Goal: Task Accomplishment & Management: Use online tool/utility

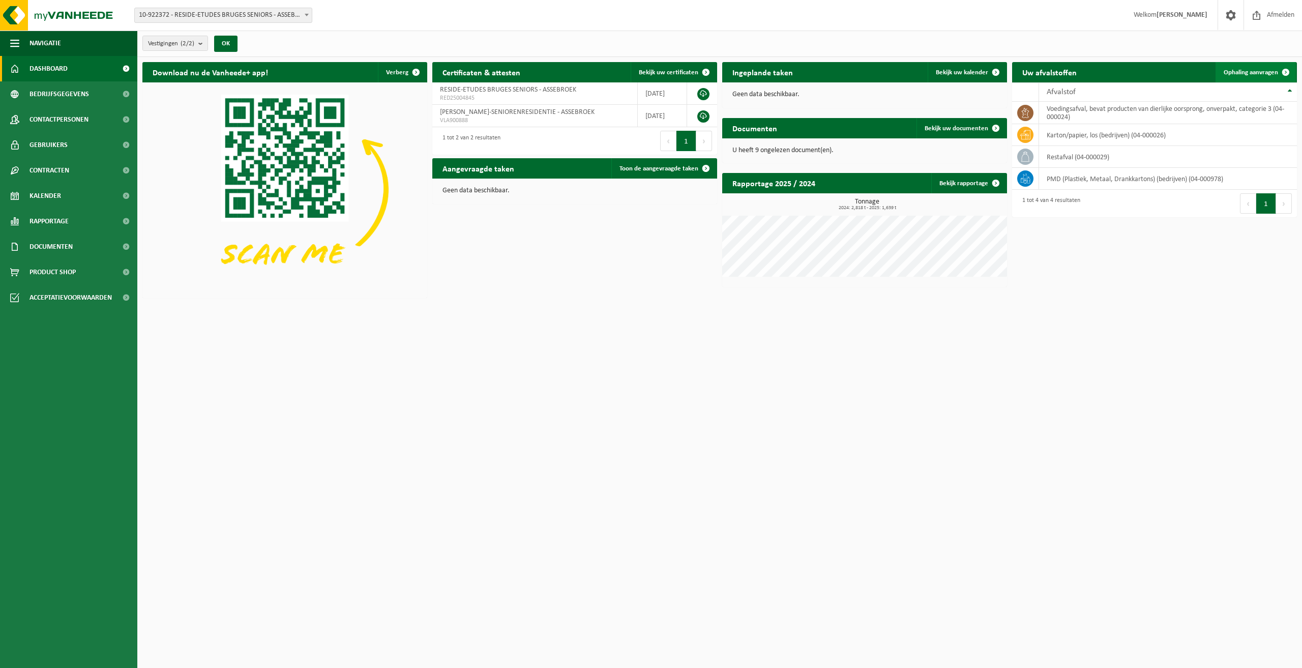
click at [1249, 71] on span "Ophaling aanvragen" at bounding box center [1251, 72] width 54 height 7
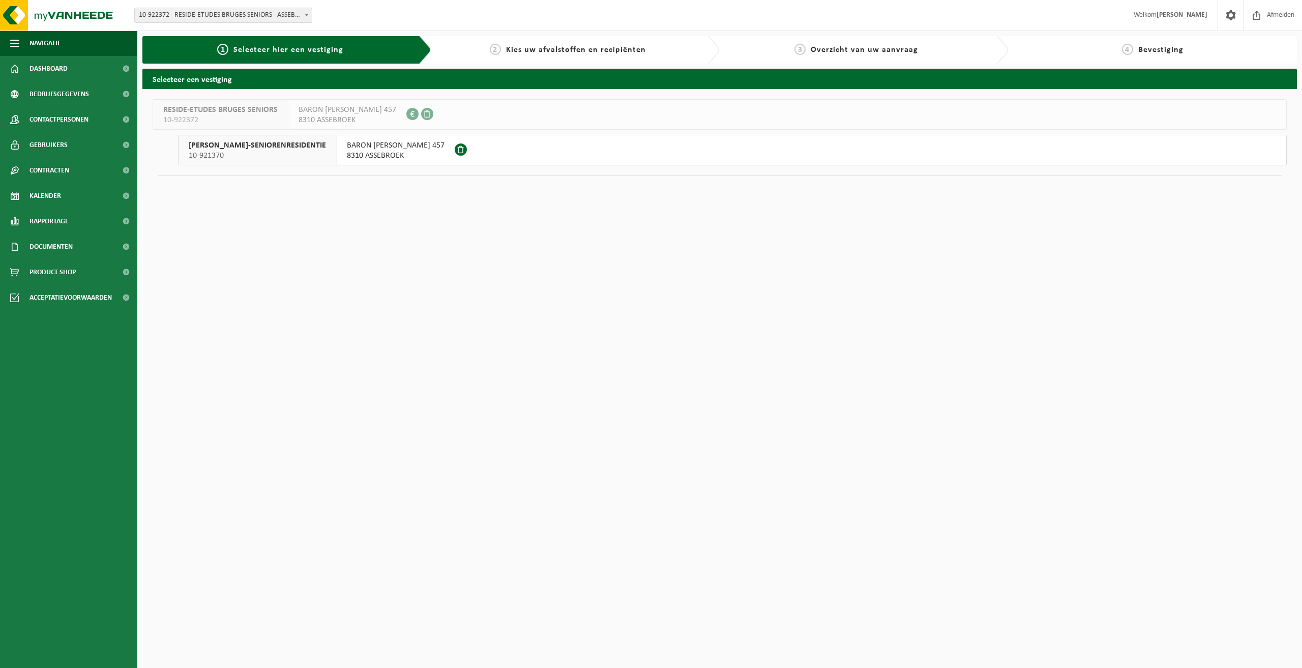
click at [444, 152] on span "8310 ASSEBROEK" at bounding box center [396, 156] width 98 height 10
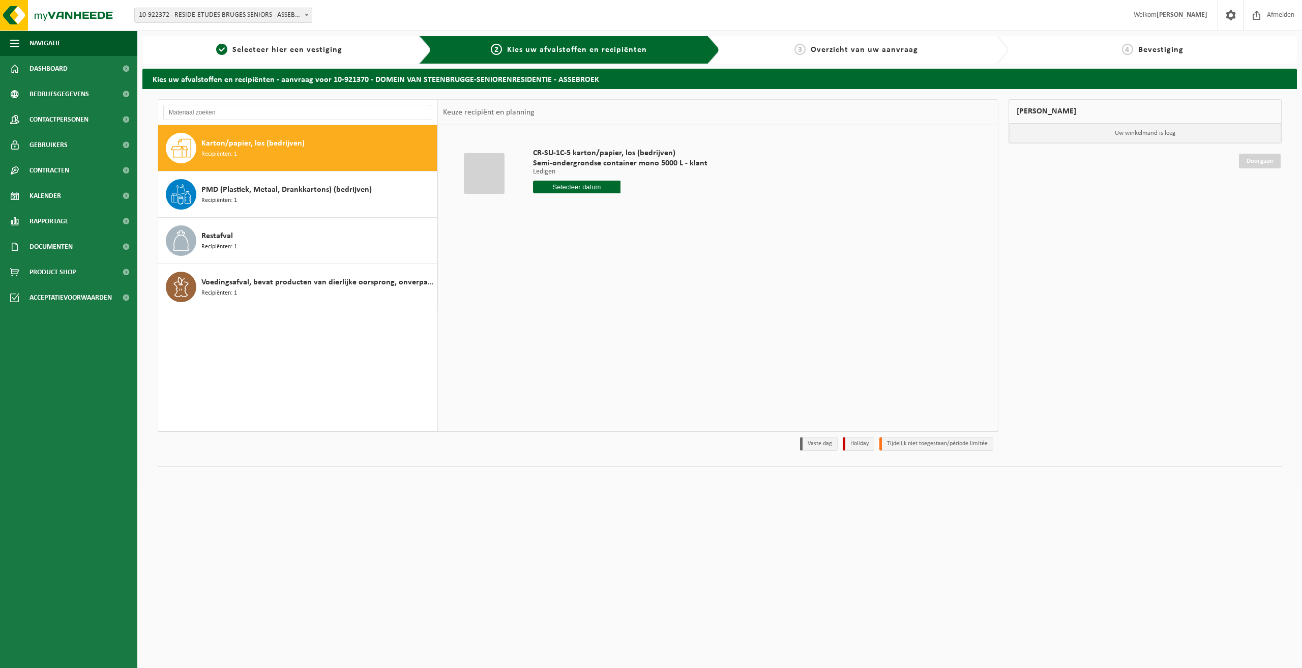
click at [260, 146] on span "Karton/papier, los (bedrijven)" at bounding box center [252, 143] width 103 height 12
click at [269, 138] on span "Karton/papier, los (bedrijven)" at bounding box center [252, 143] width 103 height 12
click at [270, 145] on span "Karton/papier, los (bedrijven)" at bounding box center [252, 143] width 103 height 12
click at [576, 187] on input "text" at bounding box center [576, 187] width 87 height 13
click at [564, 260] on div "7" at bounding box center [560, 260] width 18 height 16
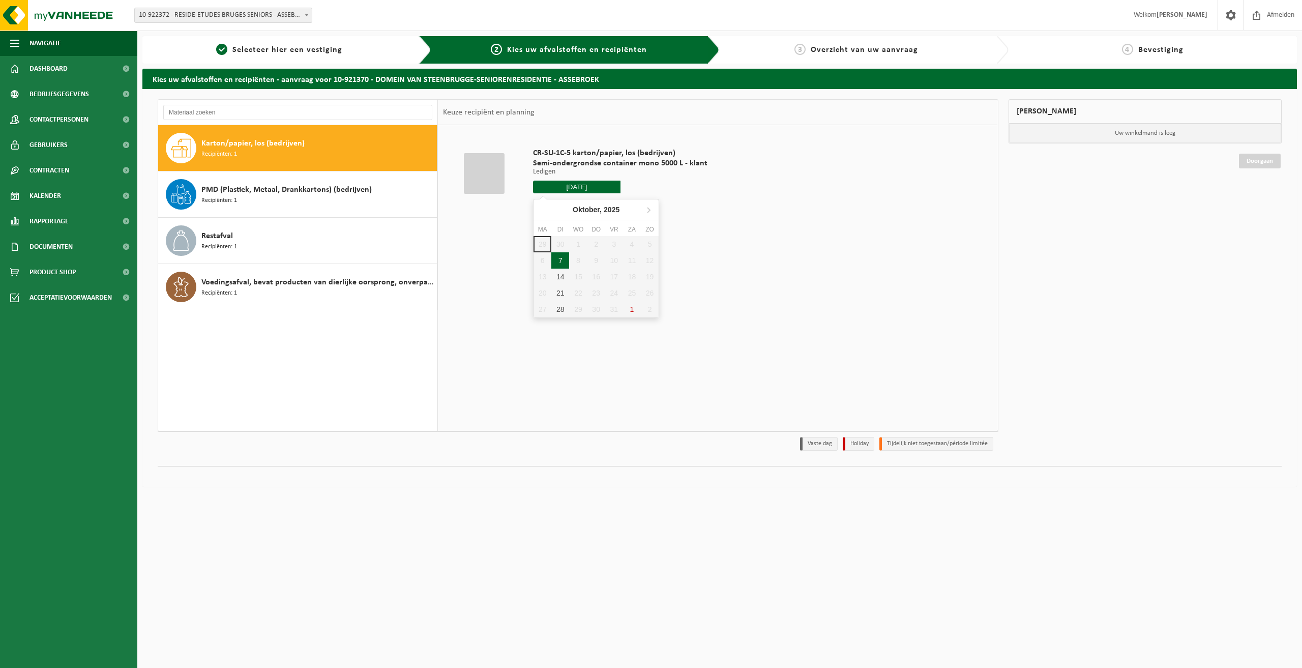
type input "Van 2025-10-07"
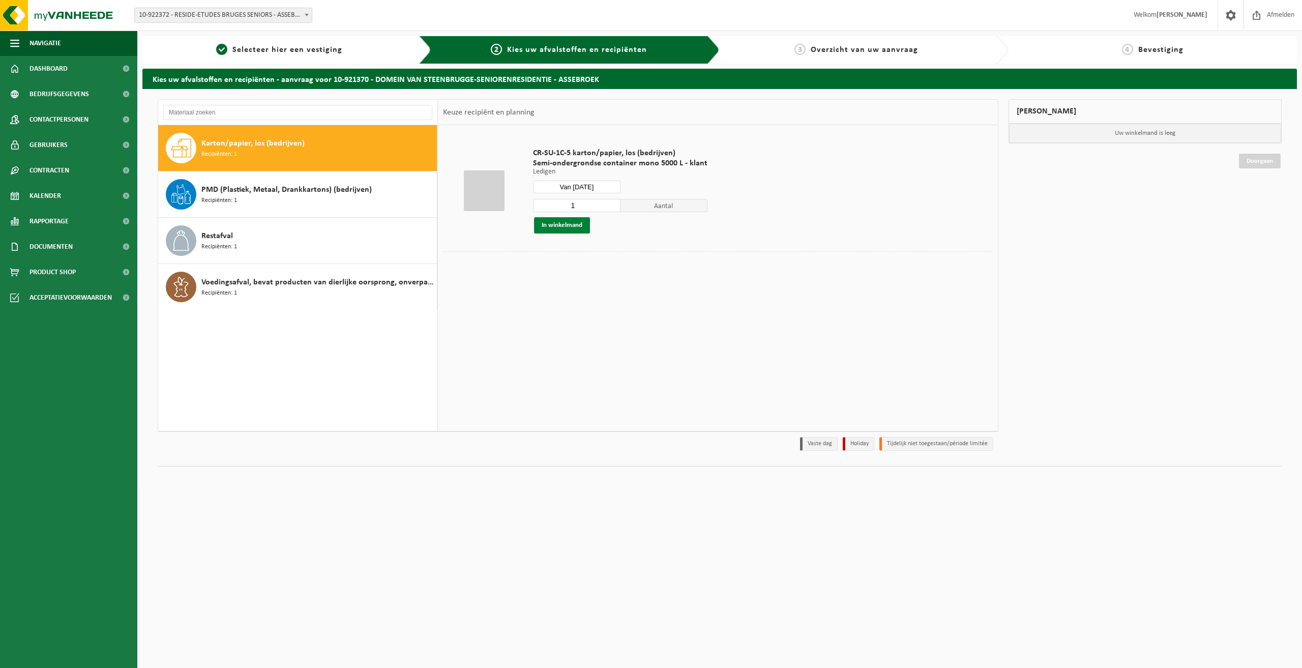
click at [575, 224] on button "In winkelmand" at bounding box center [562, 225] width 56 height 16
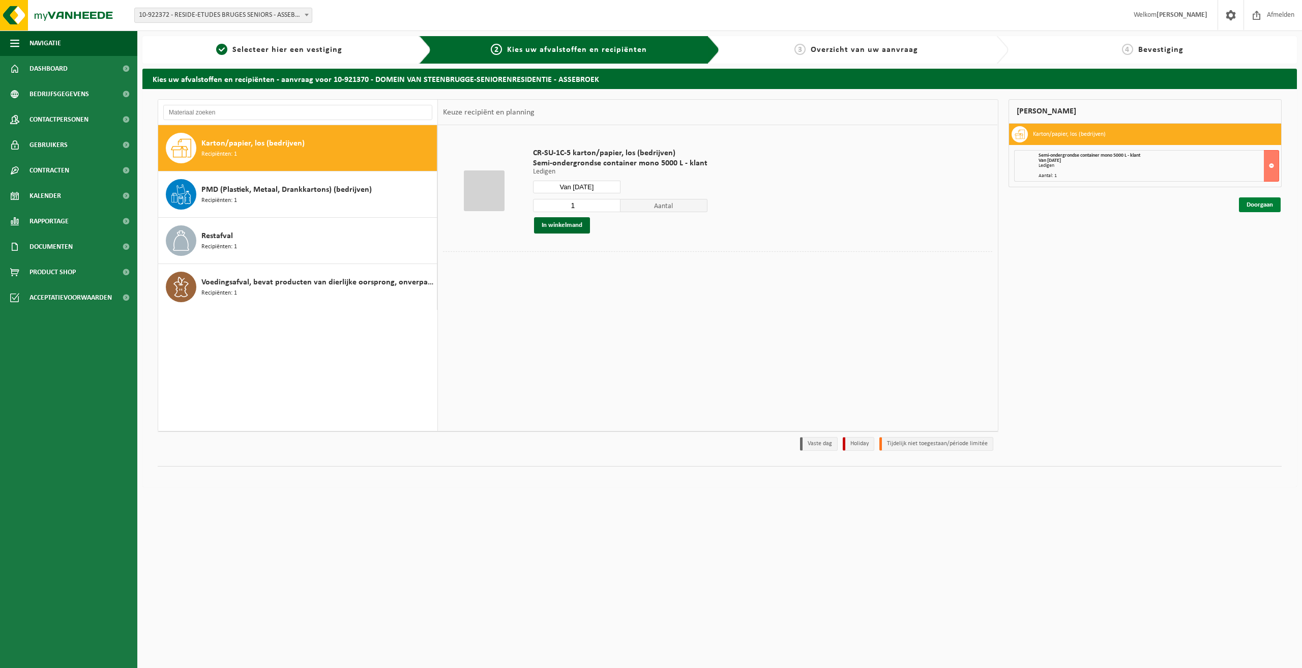
click at [1268, 202] on link "Doorgaan" at bounding box center [1260, 204] width 42 height 15
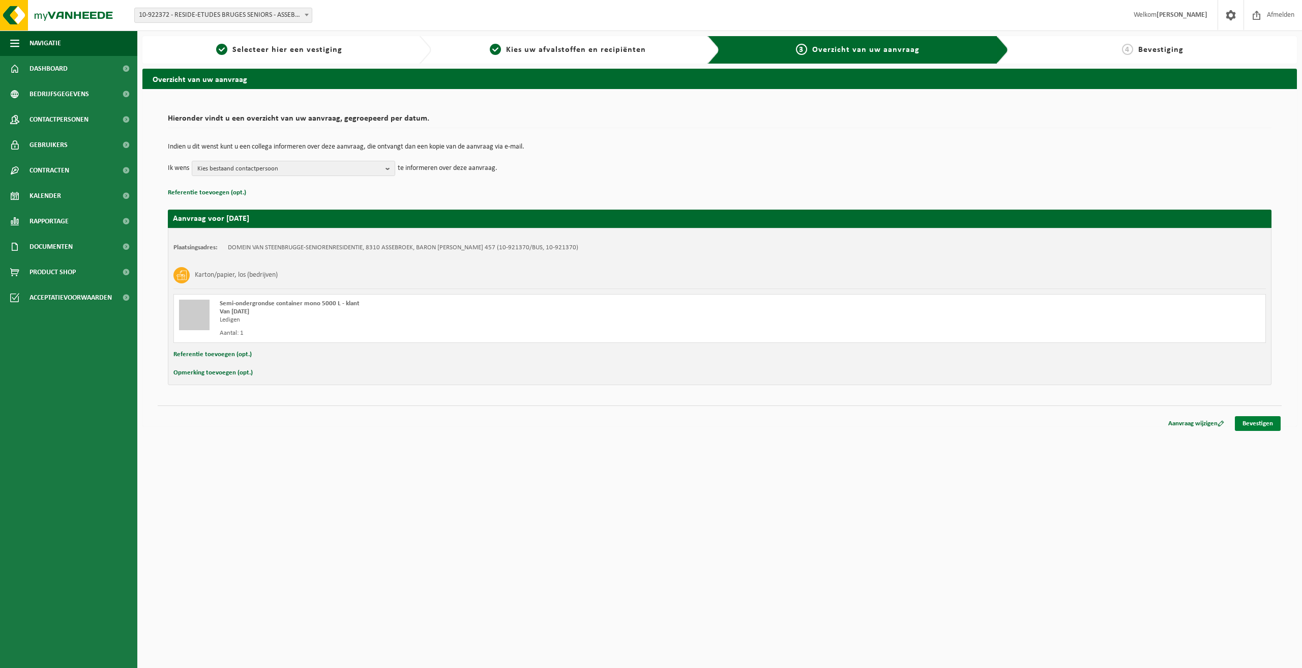
click at [1264, 423] on link "Bevestigen" at bounding box center [1258, 423] width 46 height 15
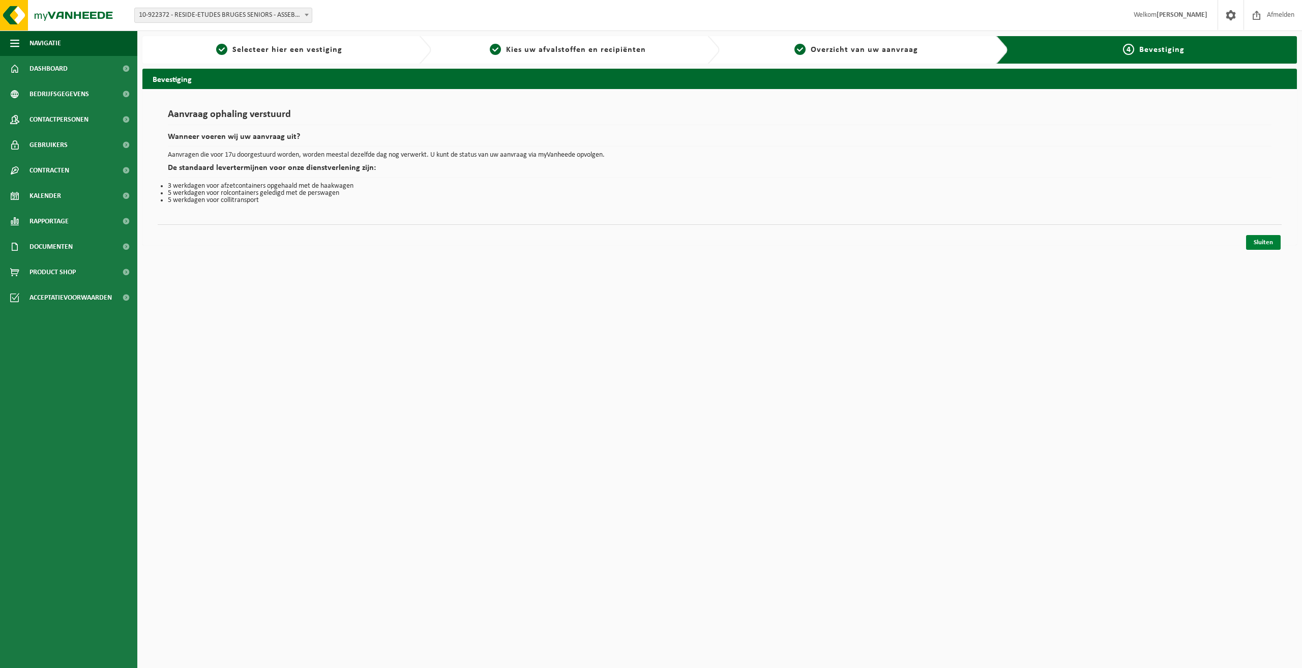
click at [1270, 235] on link "Sluiten" at bounding box center [1263, 242] width 35 height 15
